Goal: Book appointment/travel/reservation

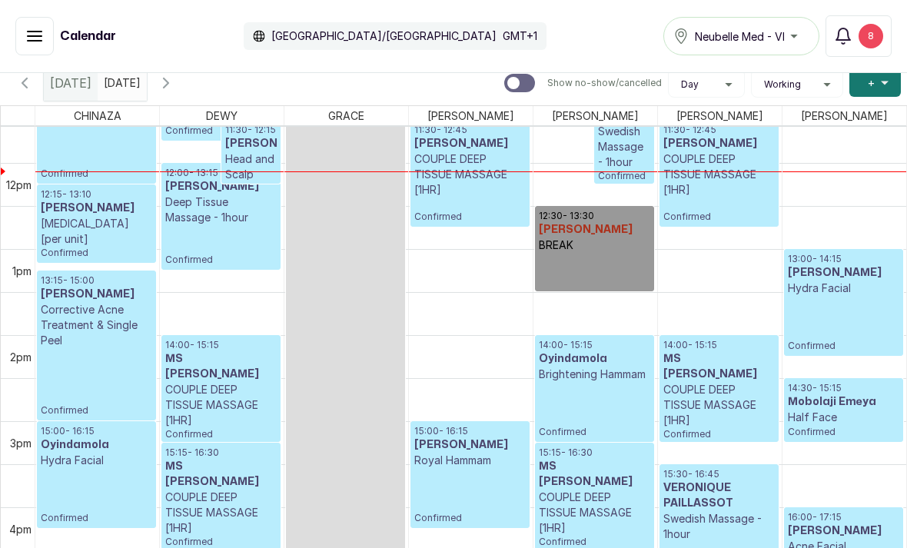
scroll to position [923, 0]
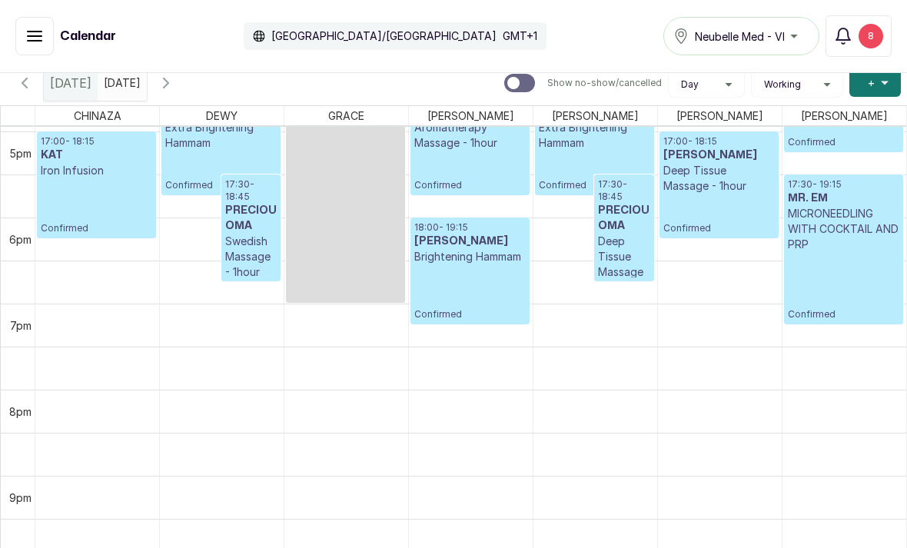
click at [73, 297] on td at bounding box center [470, 281] width 871 height 43
click at [108, 311] on td at bounding box center [470, 325] width 871 height 43
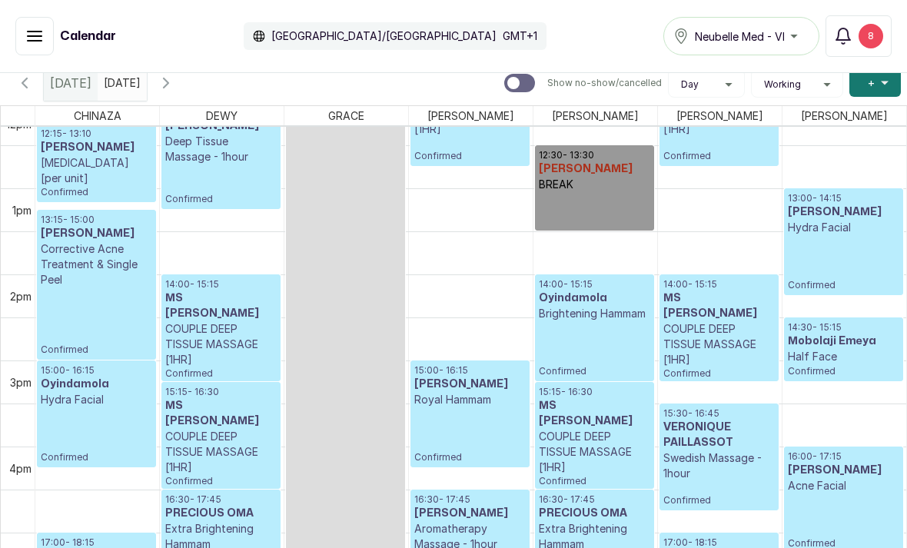
click at [146, 91] on span at bounding box center [131, 79] width 29 height 26
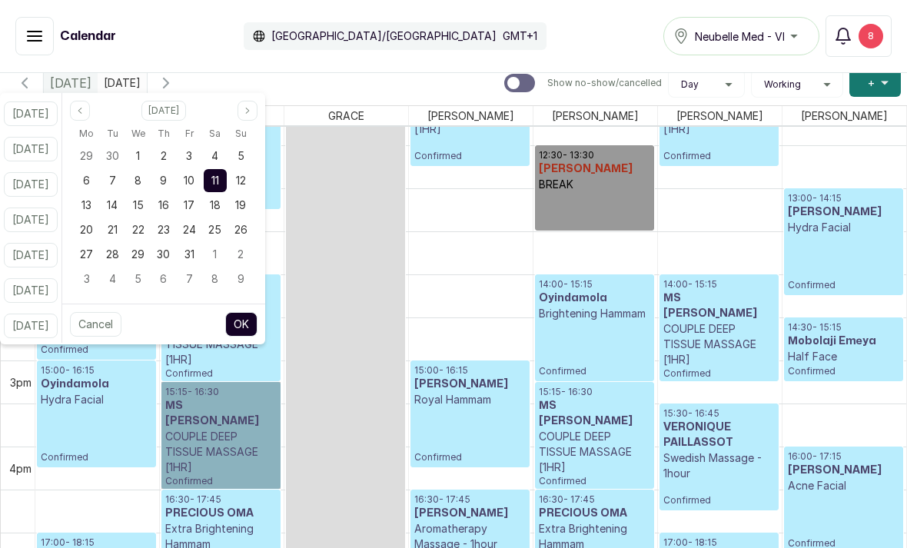
click at [174, 421] on link "15:15 - 16:30 MS ESE OKOTIE COUPLE DEEP TISSUE MASSAGE [1HR] Confirmed" at bounding box center [220, 435] width 119 height 107
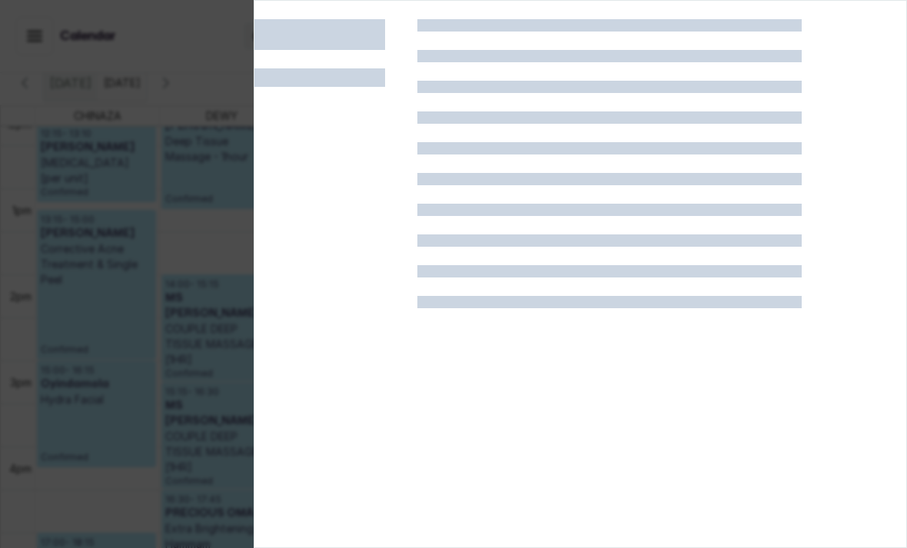
click at [144, 307] on div at bounding box center [453, 274] width 907 height 548
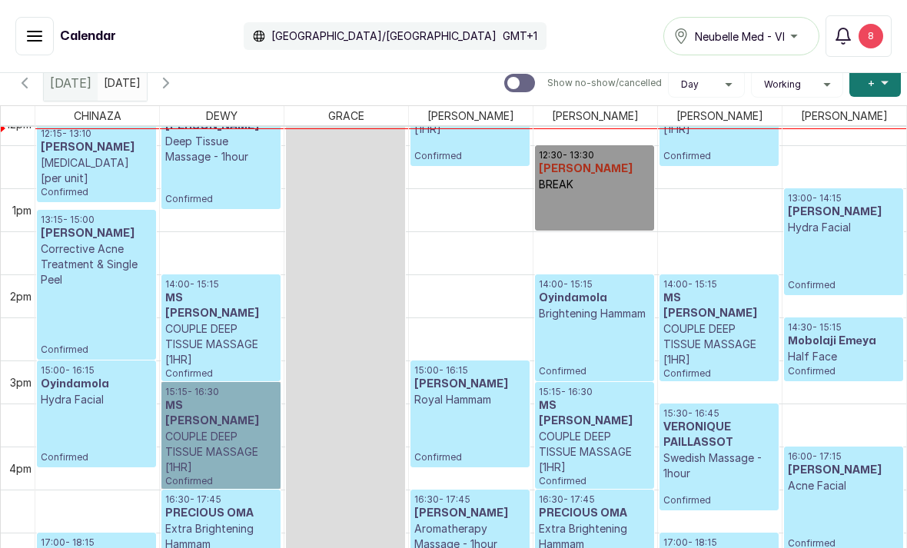
scroll to position [1029, 0]
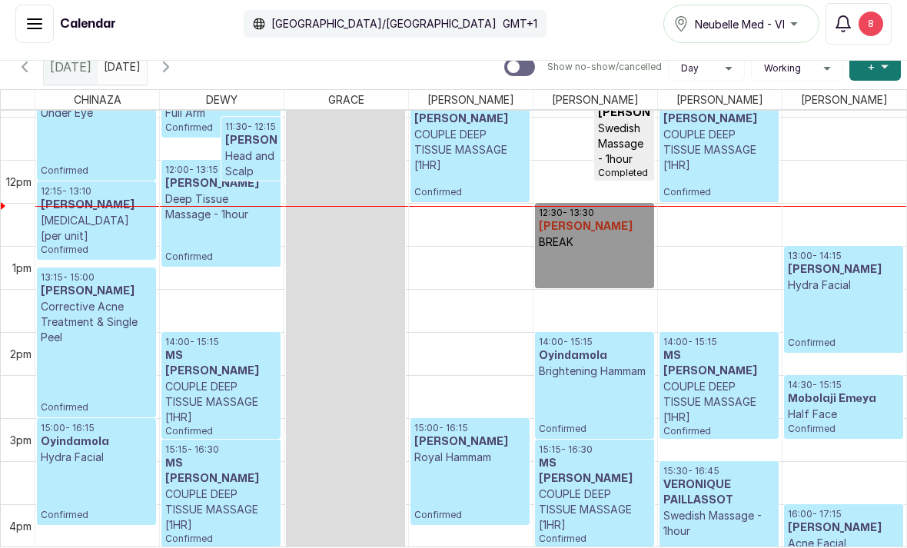
scroll to position [984, 0]
